Goal: Go to known website: Access a specific website the user already knows

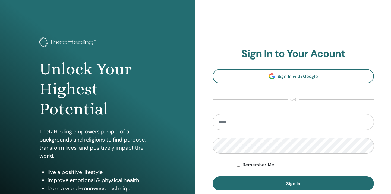
click at [226, 121] on input "email" at bounding box center [292, 122] width 161 height 16
type input "**********"
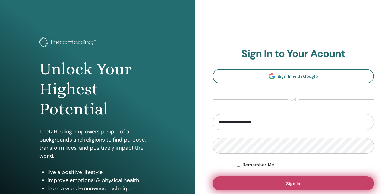
click at [242, 185] on button "Sign In" at bounding box center [292, 184] width 161 height 14
